Goal: Navigation & Orientation: Understand site structure

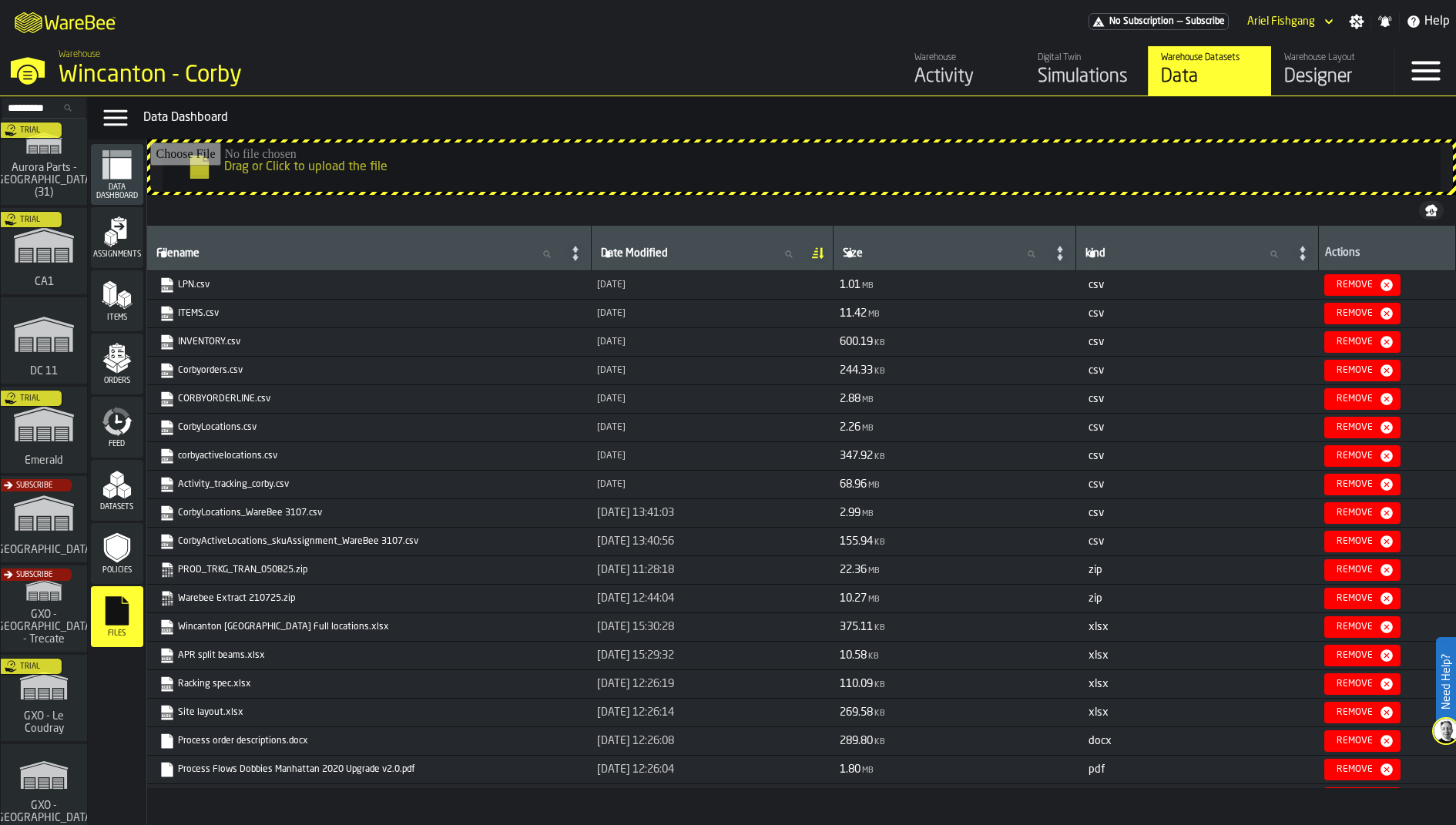
click at [118, 233] on icon "menu Assignments" at bounding box center [118, 229] width 15 height 20
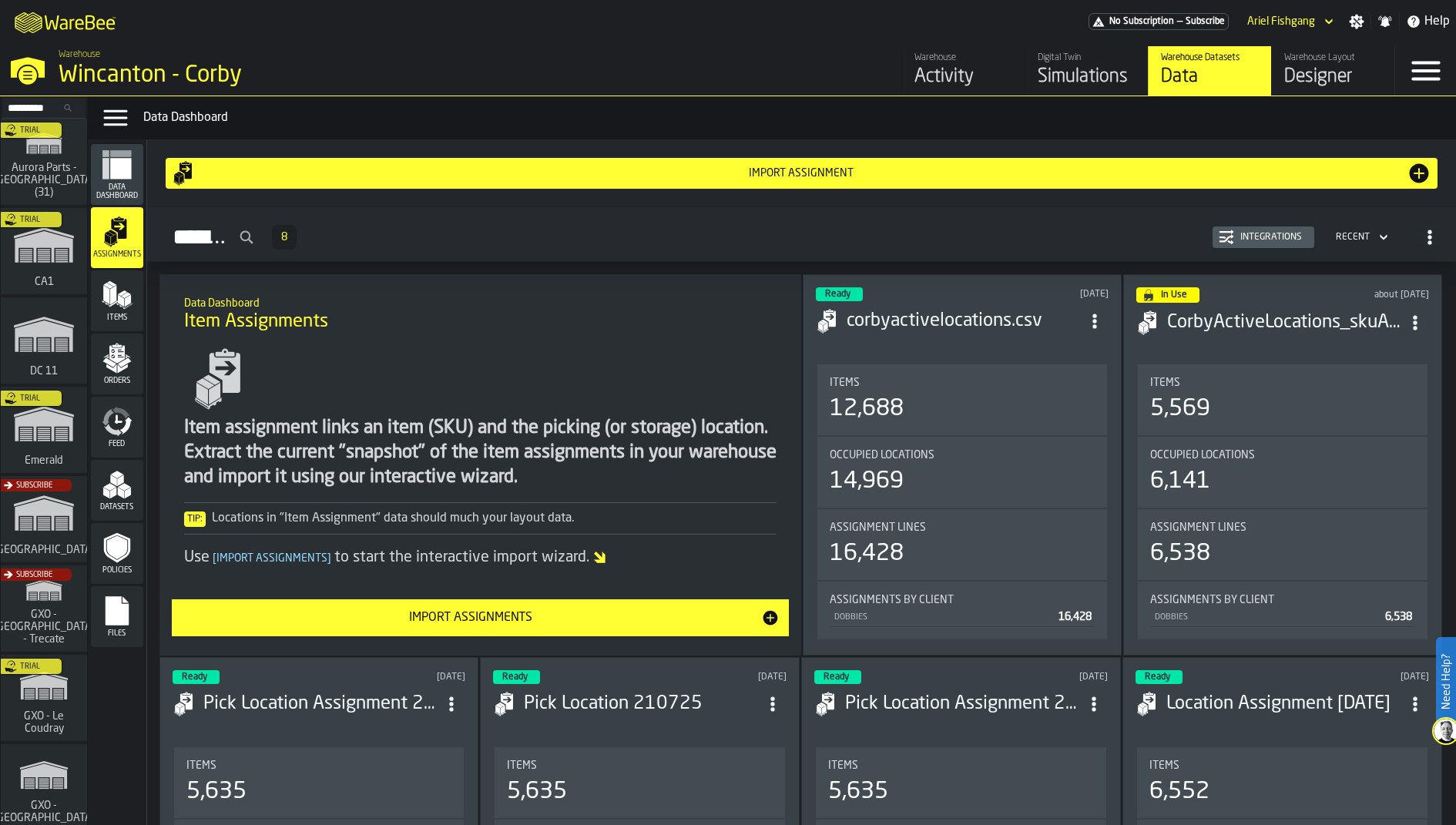
click at [116, 330] on div "Items" at bounding box center [117, 301] width 53 height 61
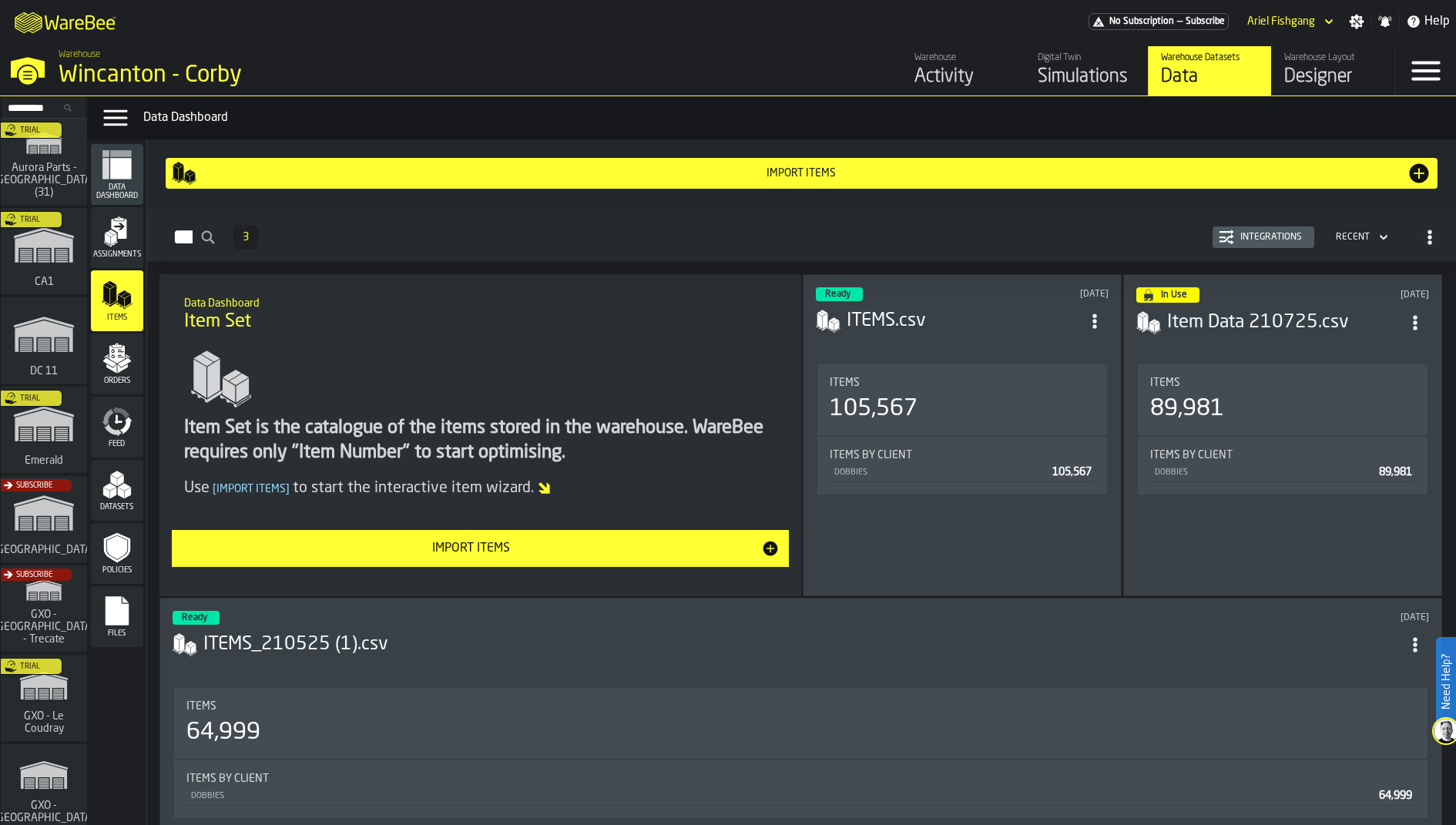
click at [122, 359] on icon "menu Orders" at bounding box center [117, 355] width 15 height 18
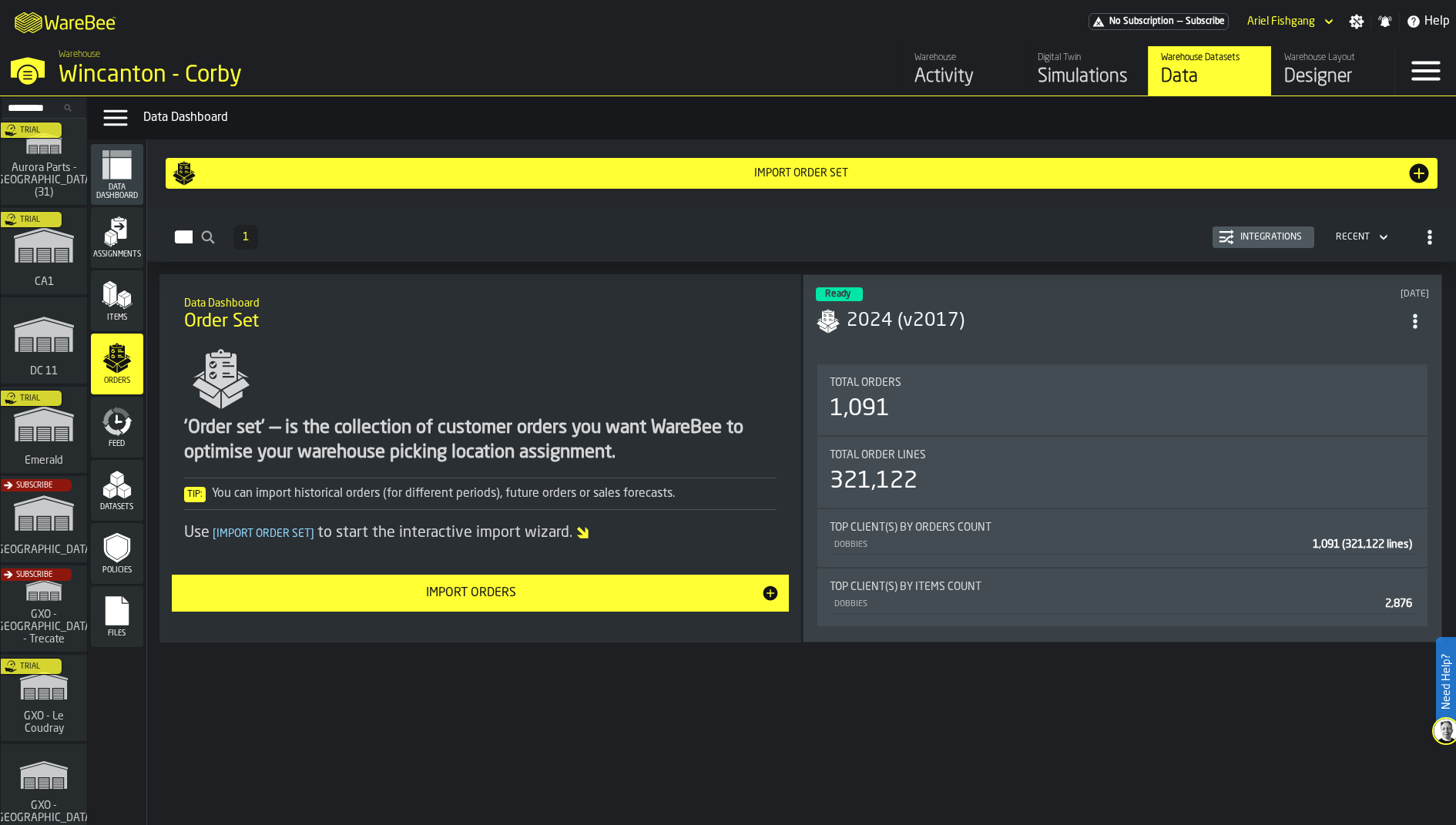
click at [123, 426] on icon "menu Feed" at bounding box center [117, 421] width 31 height 31
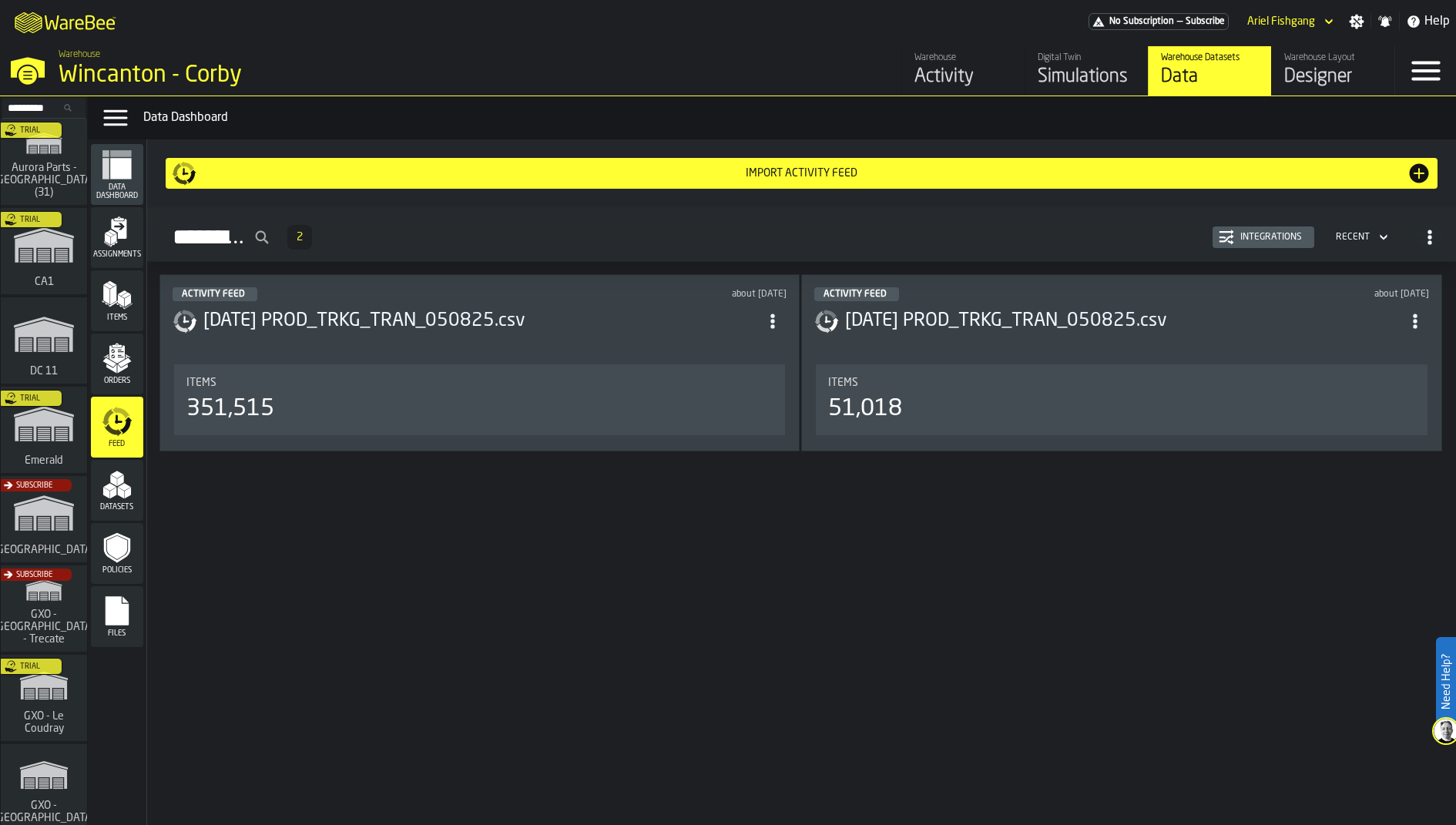
click at [124, 483] on icon "menu Datasets" at bounding box center [117, 485] width 31 height 31
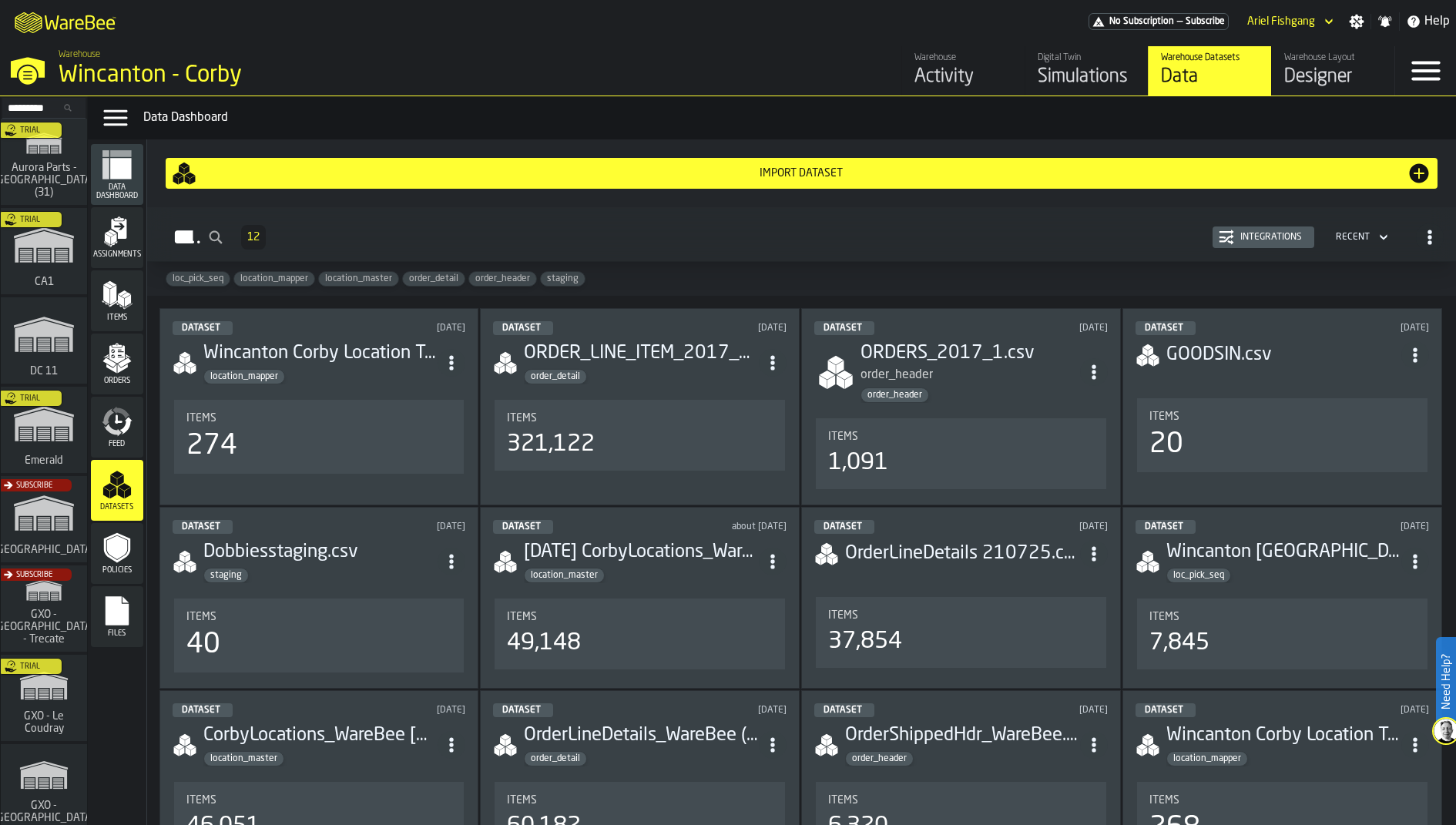
click at [118, 369] on polygon "menu Orders" at bounding box center [121, 369] width 10 height 9
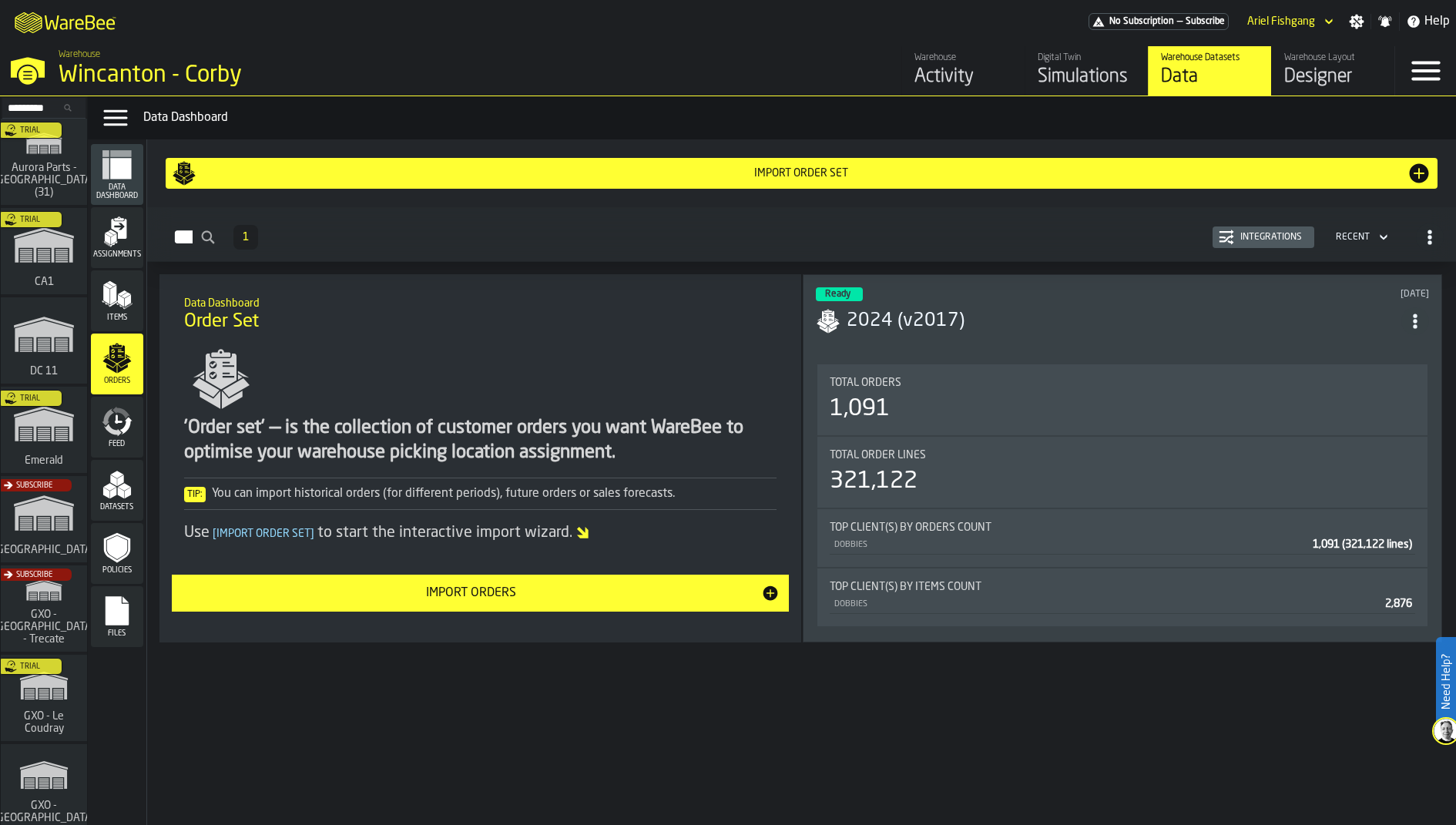
click at [118, 426] on icon "menu Feed" at bounding box center [117, 421] width 31 height 31
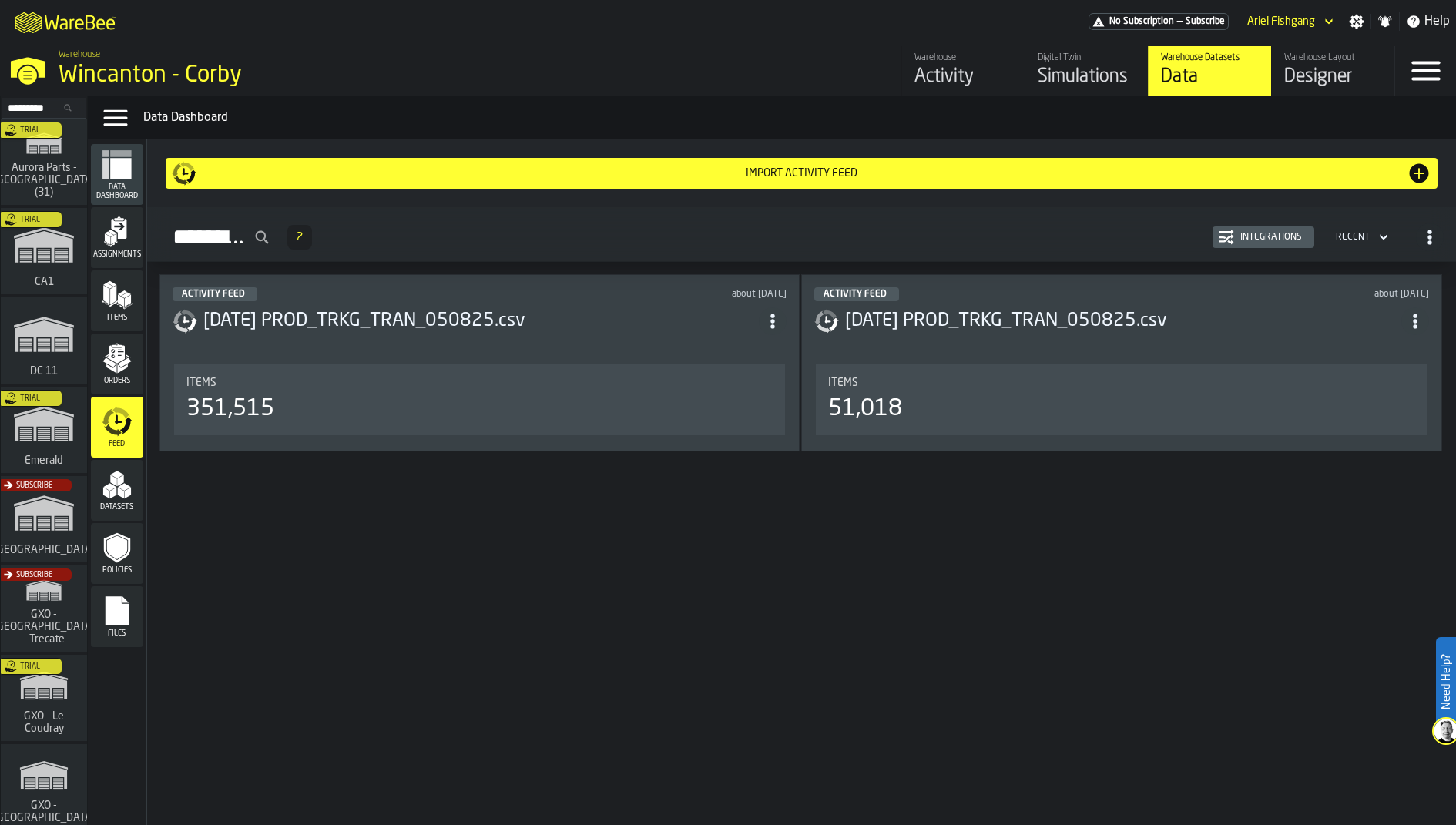
click at [118, 363] on polygon "menu Orders" at bounding box center [124, 362] width 13 height 9
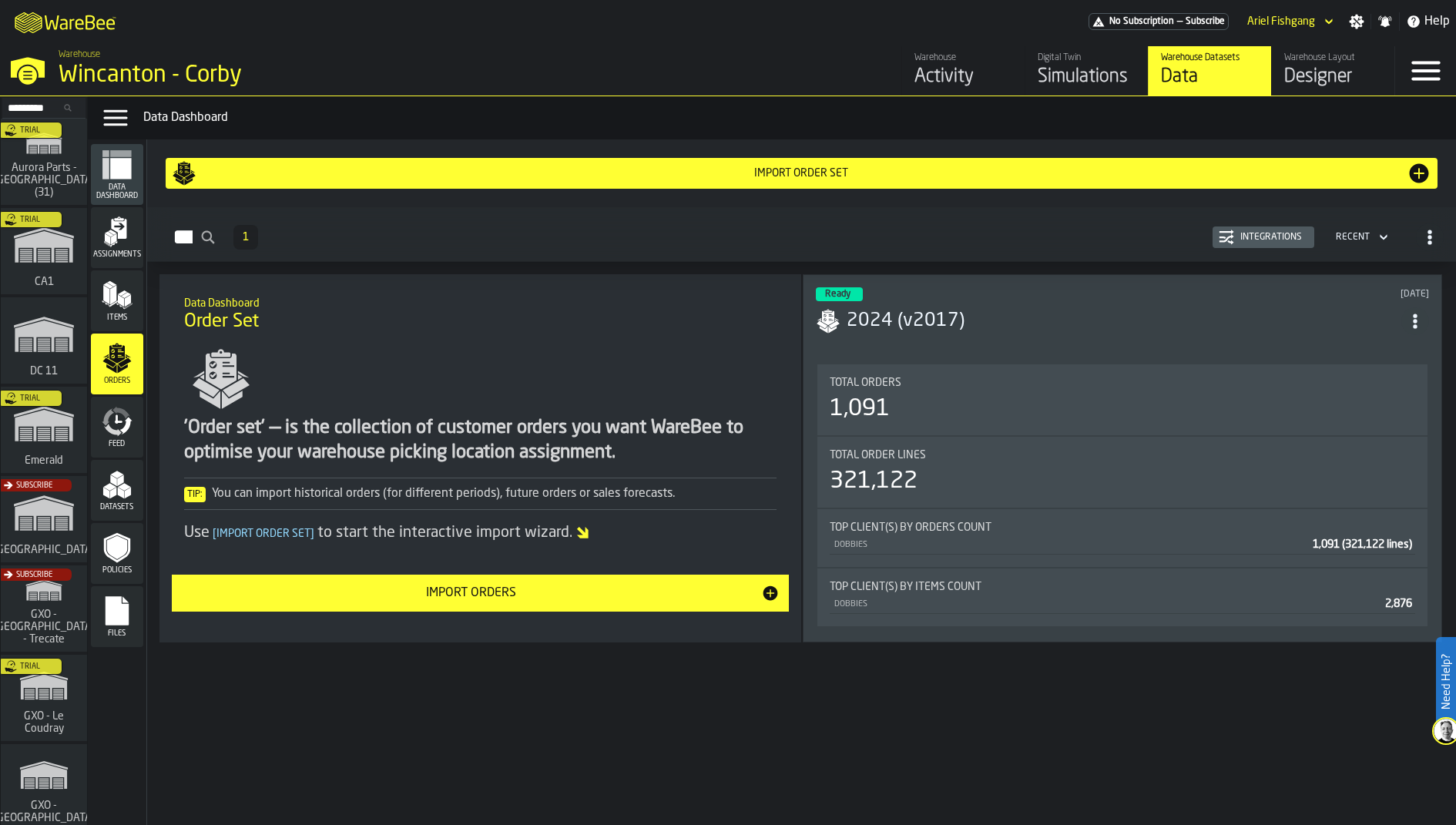
click at [119, 430] on icon "menu Feed" at bounding box center [117, 421] width 31 height 31
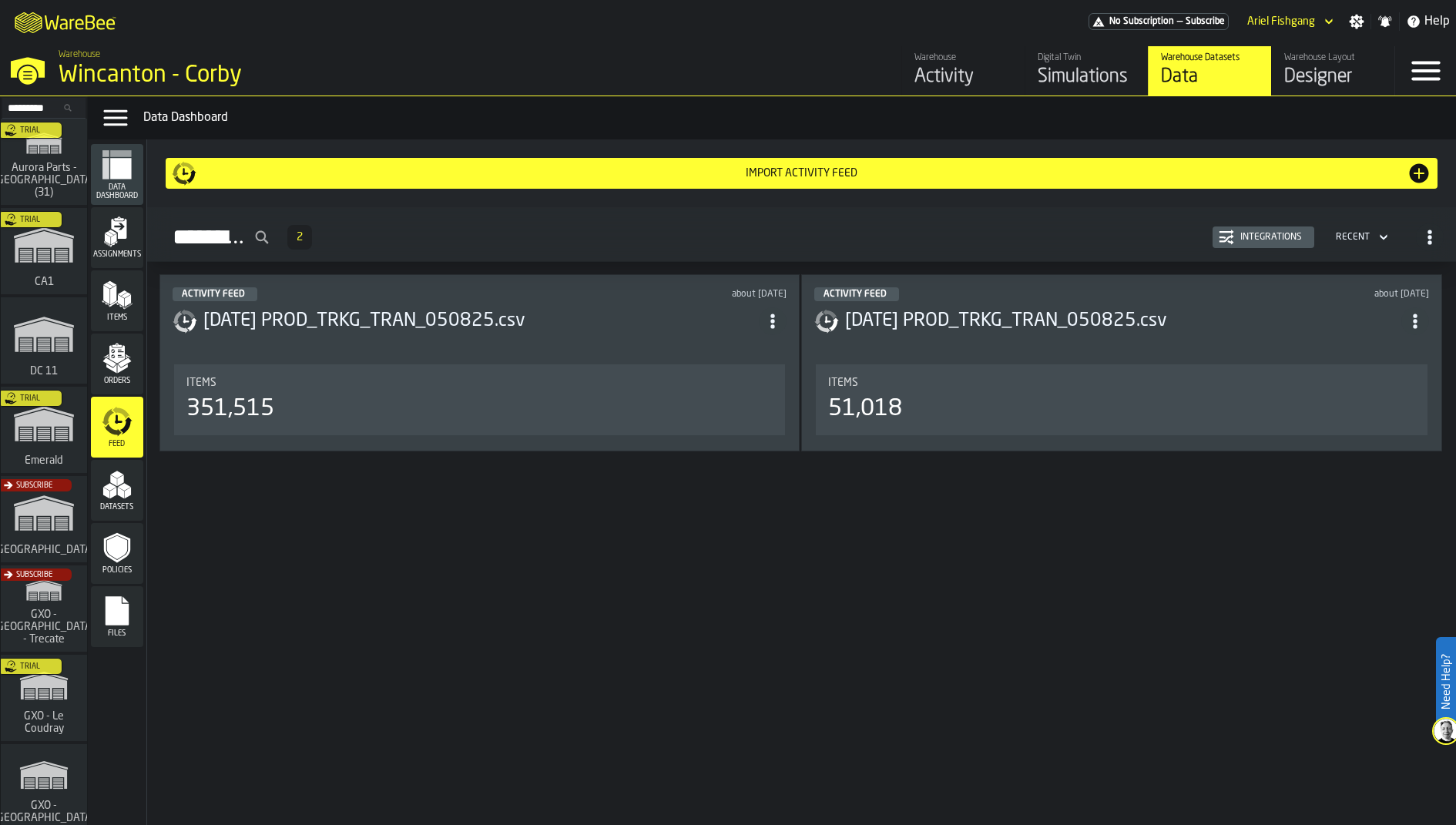
click at [121, 385] on span "Orders" at bounding box center [117, 381] width 53 height 9
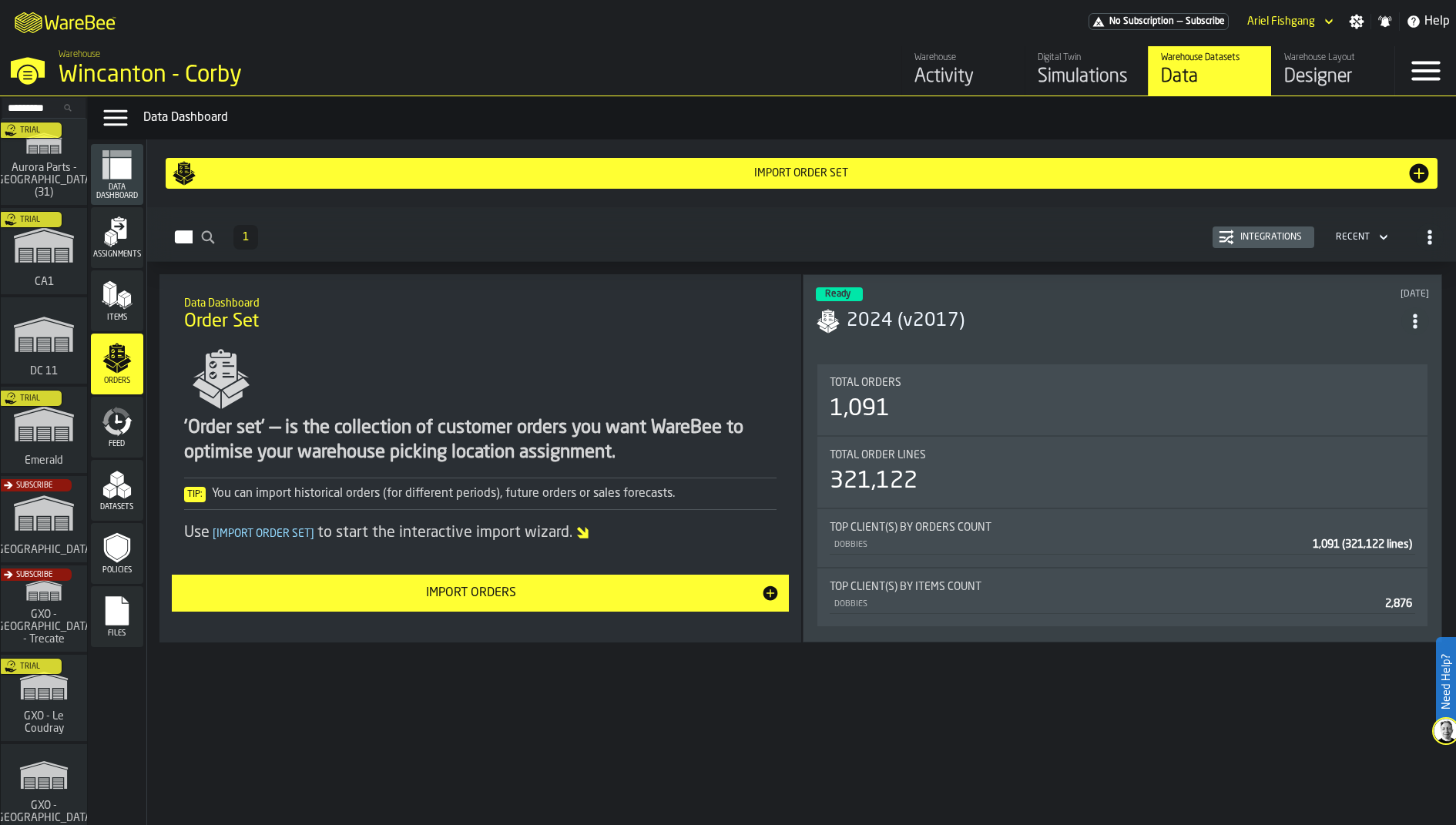
click at [120, 438] on div "Feed" at bounding box center [117, 428] width 53 height 43
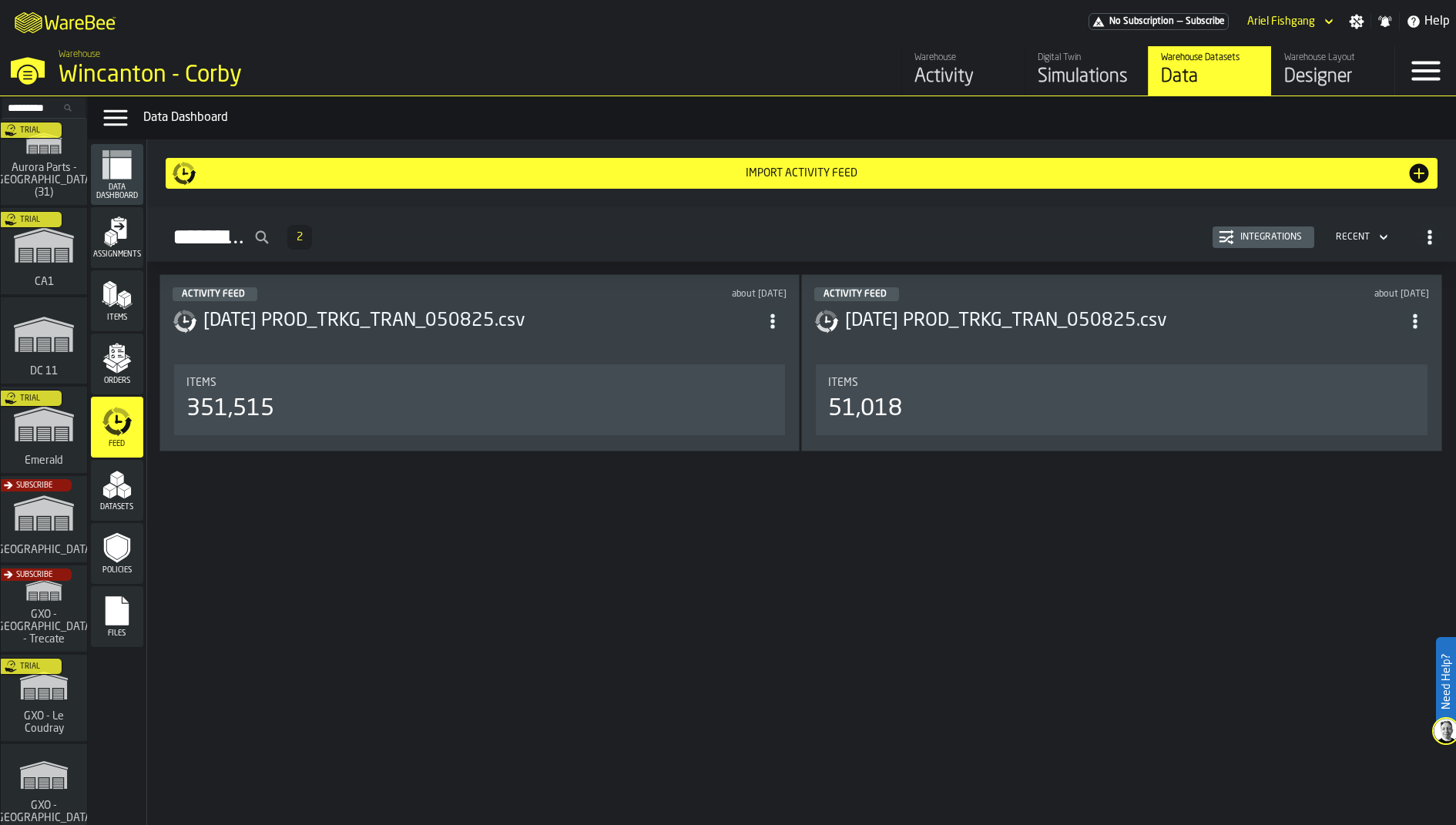
click at [109, 617] on rect "menu Files" at bounding box center [118, 617] width 23 height 11
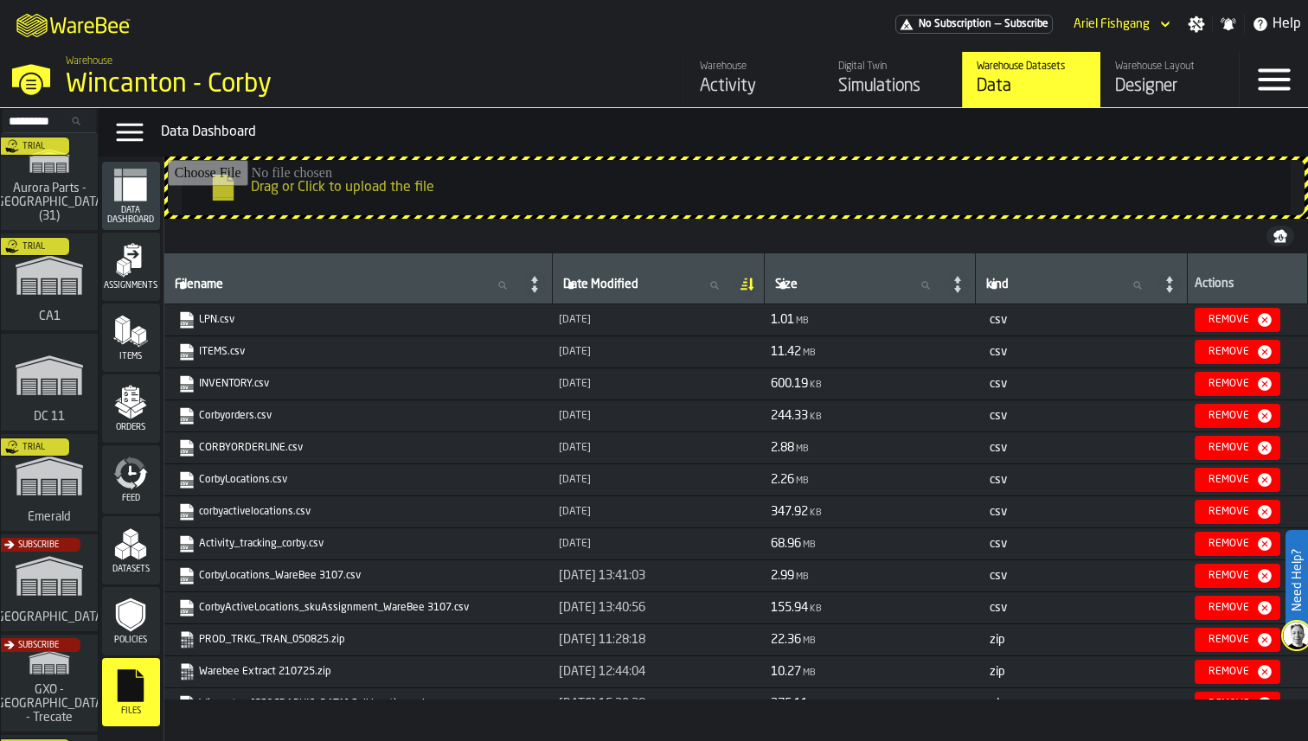
click at [137, 393] on icon "menu Orders" at bounding box center [130, 398] width 17 height 20
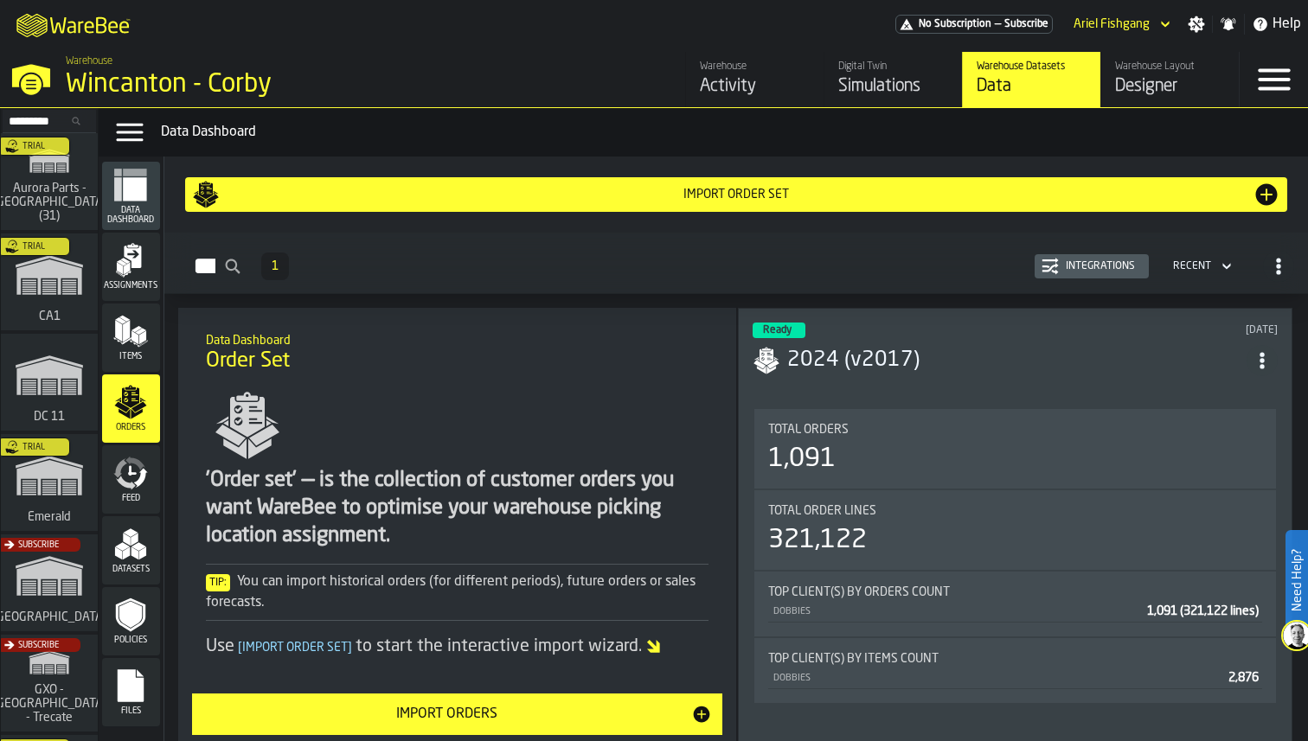
click at [130, 465] on icon "menu Feed" at bounding box center [130, 473] width 35 height 35
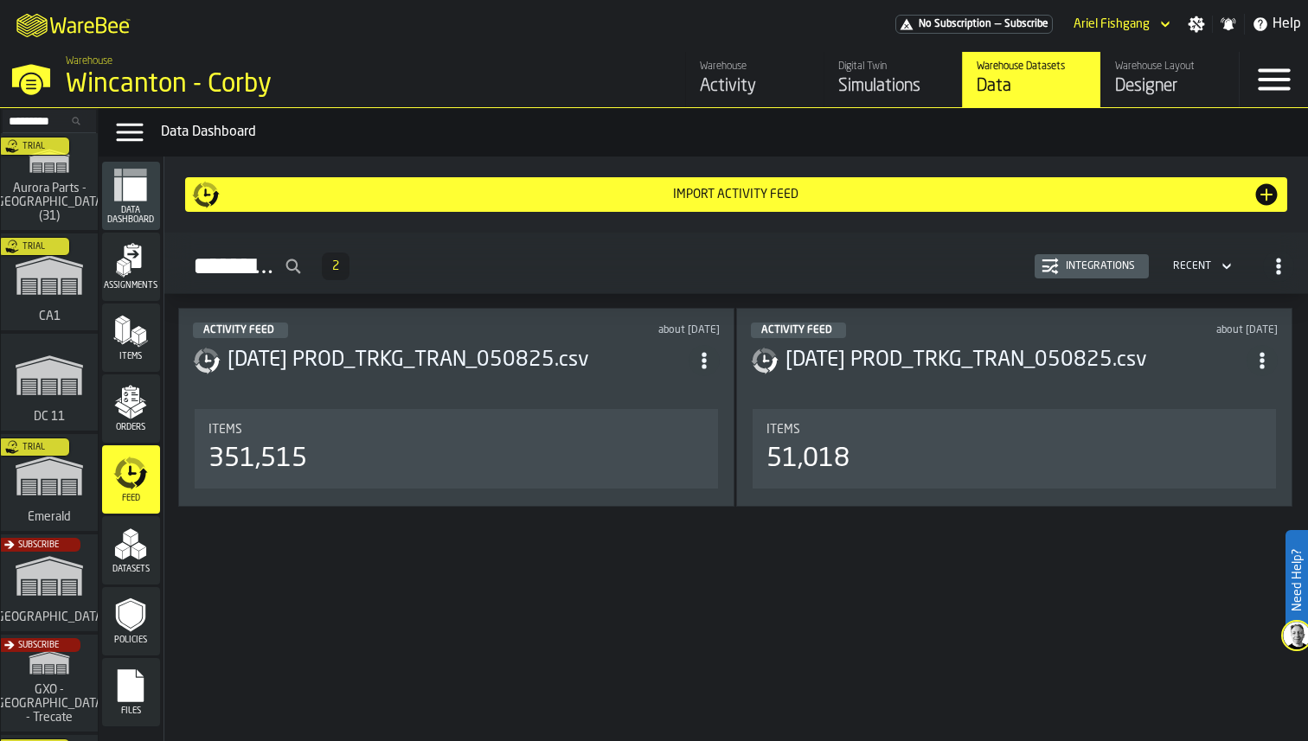
click at [132, 392] on icon "menu Orders" at bounding box center [130, 398] width 17 height 20
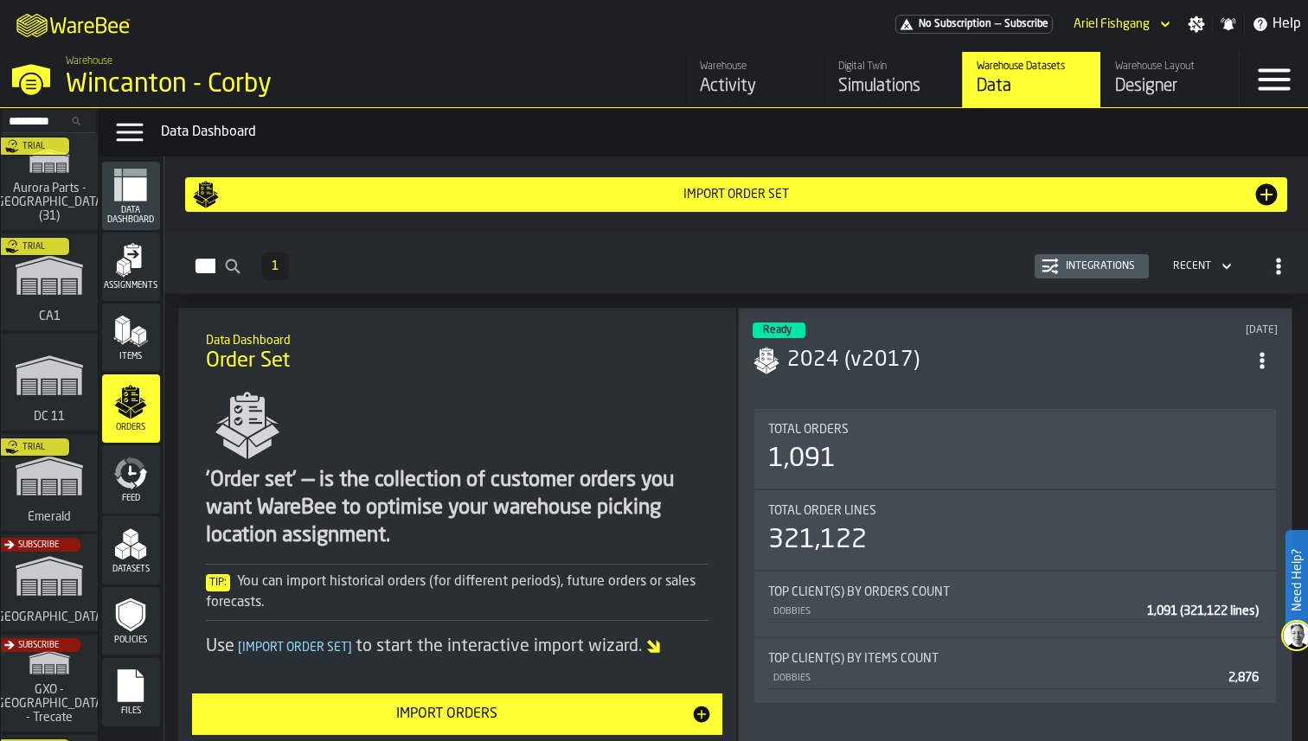
click at [133, 456] on icon "menu Feed" at bounding box center [130, 473] width 35 height 35
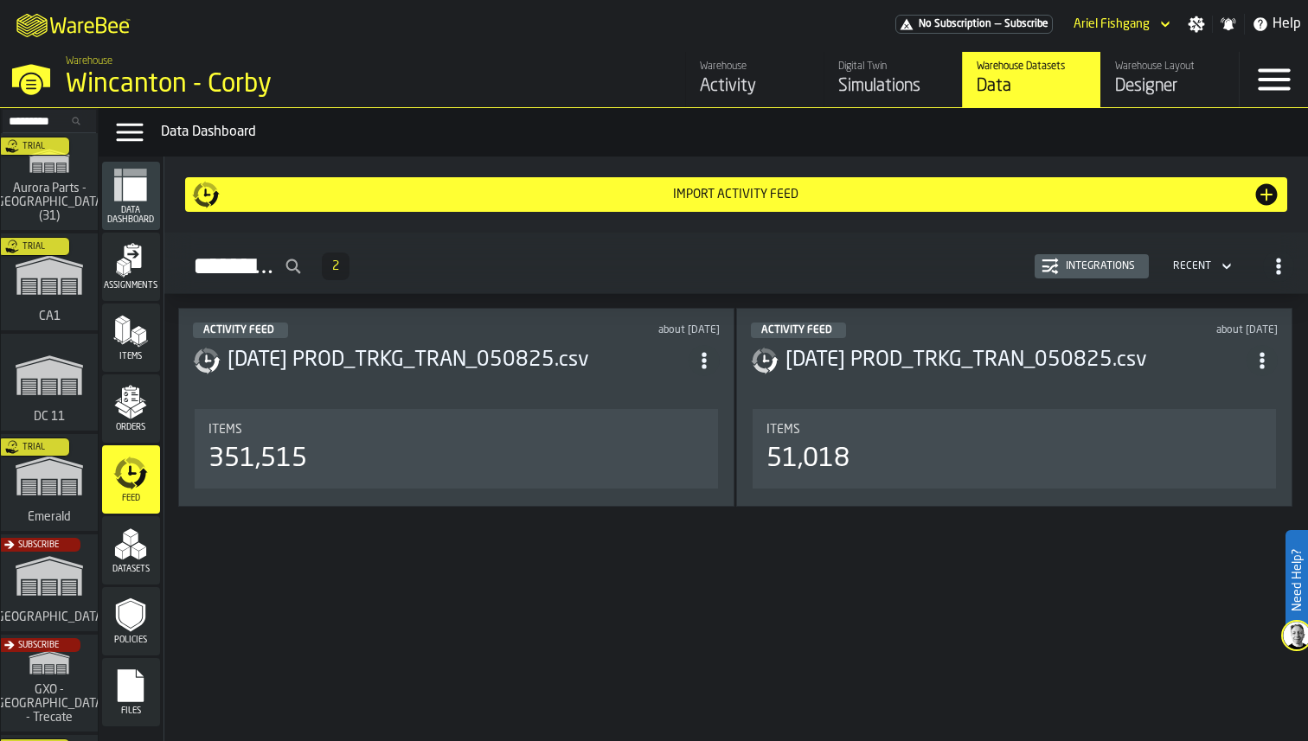
click at [138, 235] on div "Assignments" at bounding box center [131, 267] width 58 height 68
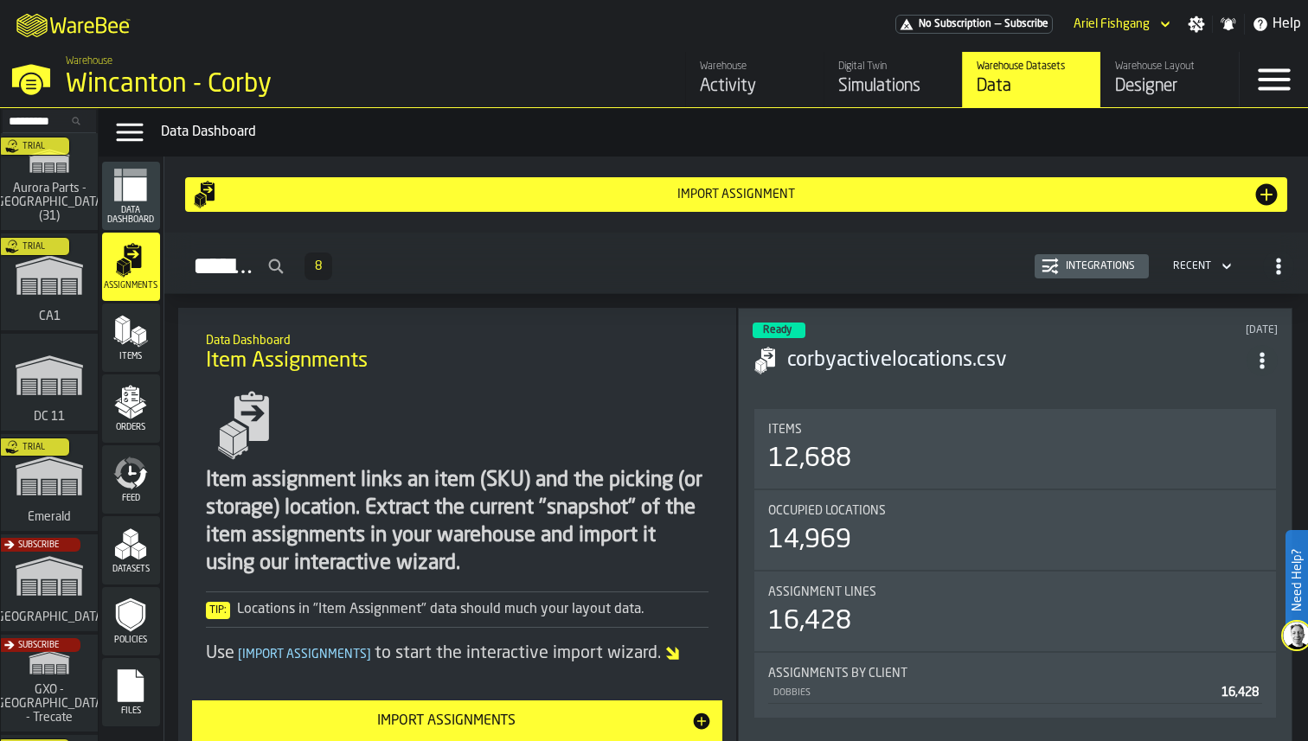
click at [135, 328] on polygon "menu Items" at bounding box center [136, 329] width 10 height 6
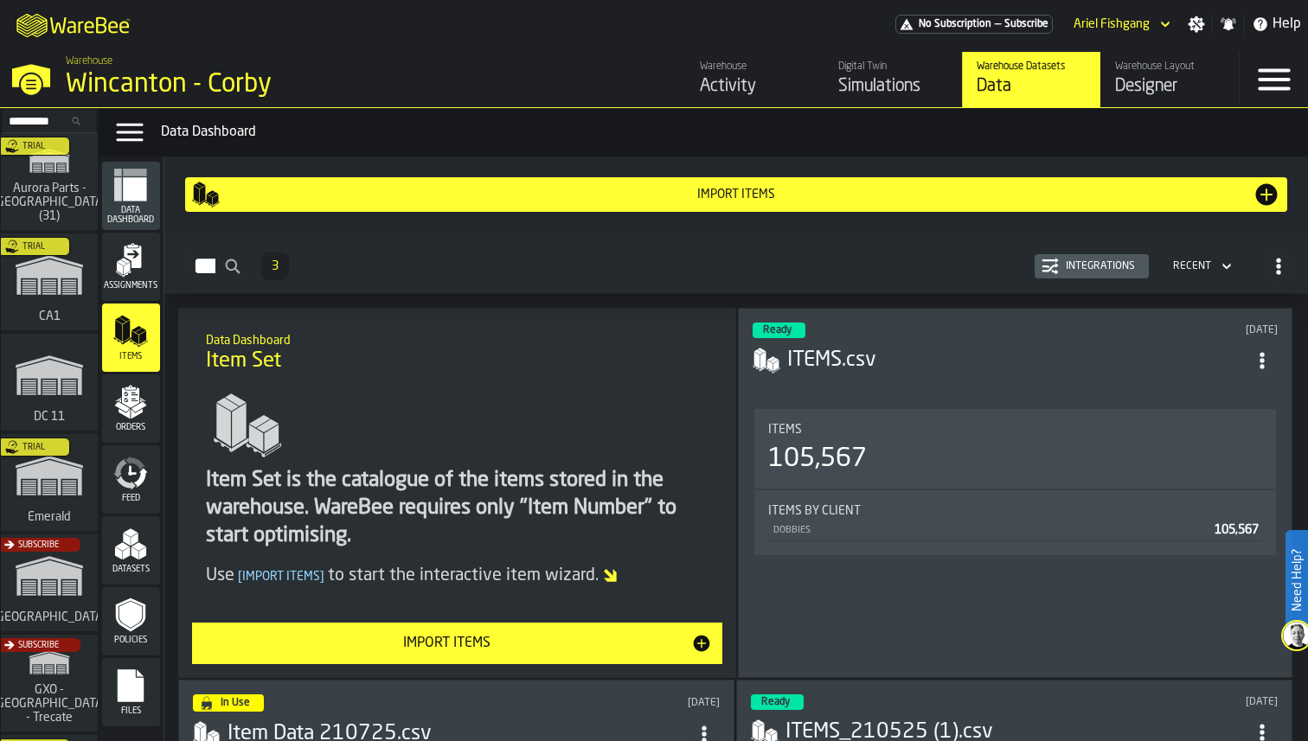
click at [143, 402] on polygon "menu Orders" at bounding box center [138, 406] width 15 height 10
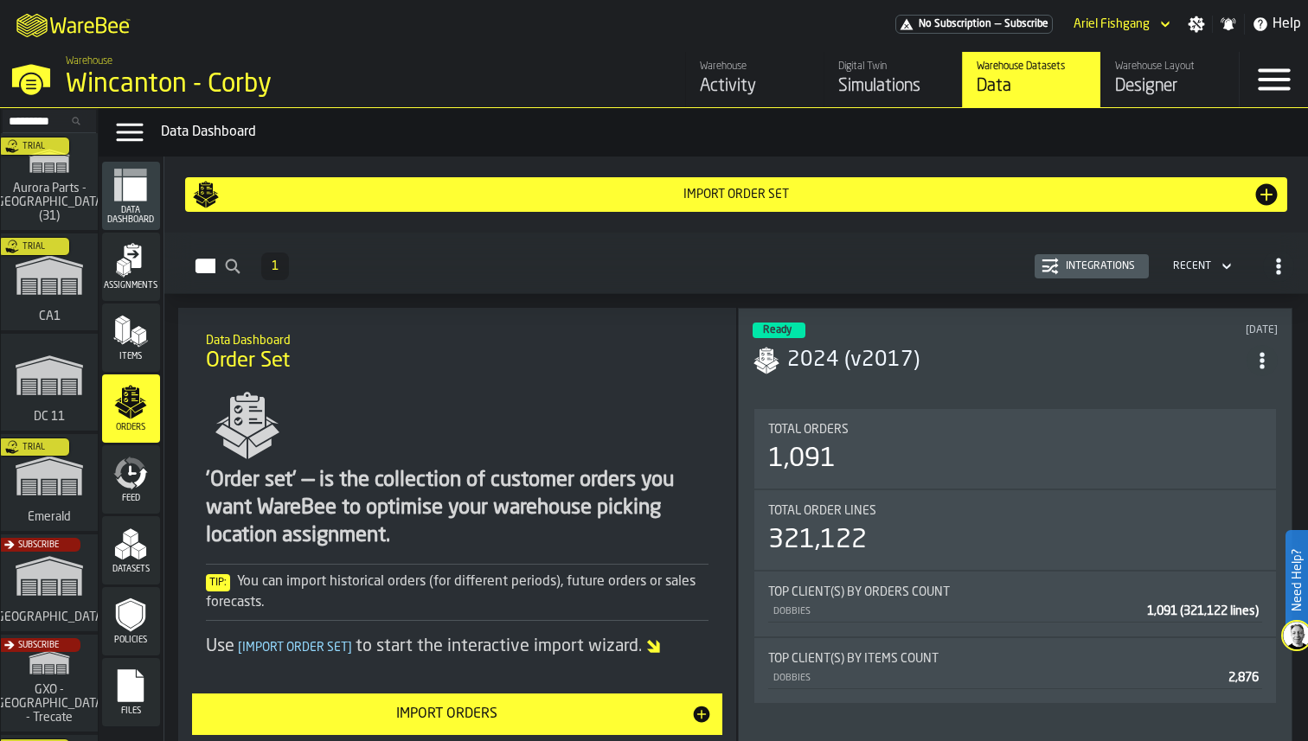
click at [140, 467] on icon "menu Feed" at bounding box center [136, 464] width 20 height 14
